Goal: Task Accomplishment & Management: Complete application form

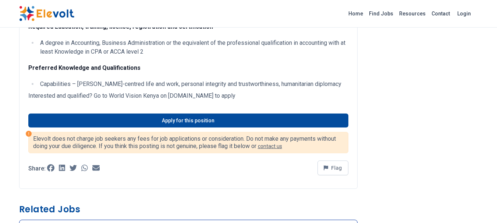
scroll to position [459, 0]
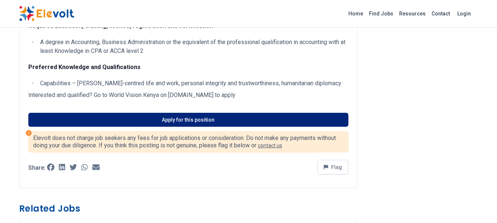
click at [180, 127] on link "Apply for this position" at bounding box center [188, 120] width 320 height 14
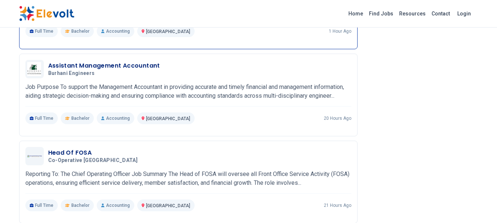
scroll to position [729, 0]
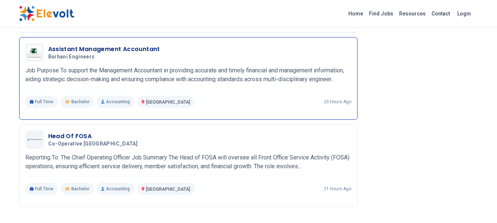
click at [131, 76] on p "Job Purpose To support the Management Accountant in providing accurate and time…" at bounding box center [188, 75] width 326 height 18
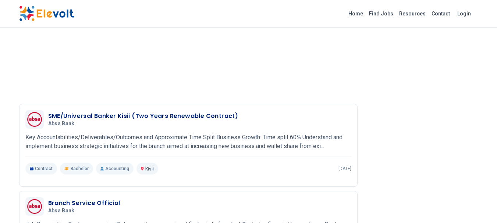
scroll to position [1028, 0]
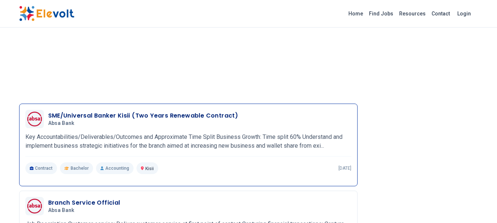
click at [156, 127] on div "SME/Universal Banker Kisii (Two Years Renewable Contract) Absa Bank 08/13/2025 …" at bounding box center [188, 119] width 326 height 18
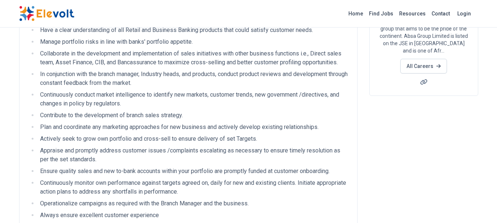
scroll to position [111, 0]
